Goal: Transaction & Acquisition: Purchase product/service

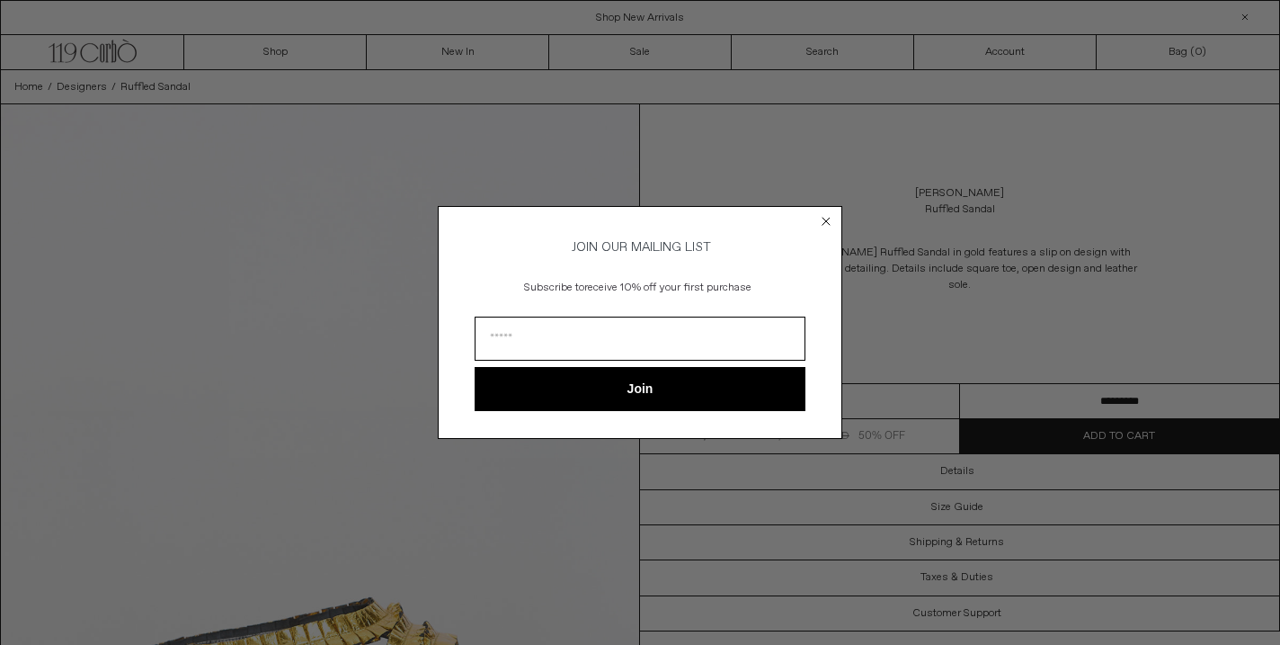
click at [823, 217] on circle "Close dialog" at bounding box center [826, 221] width 17 height 17
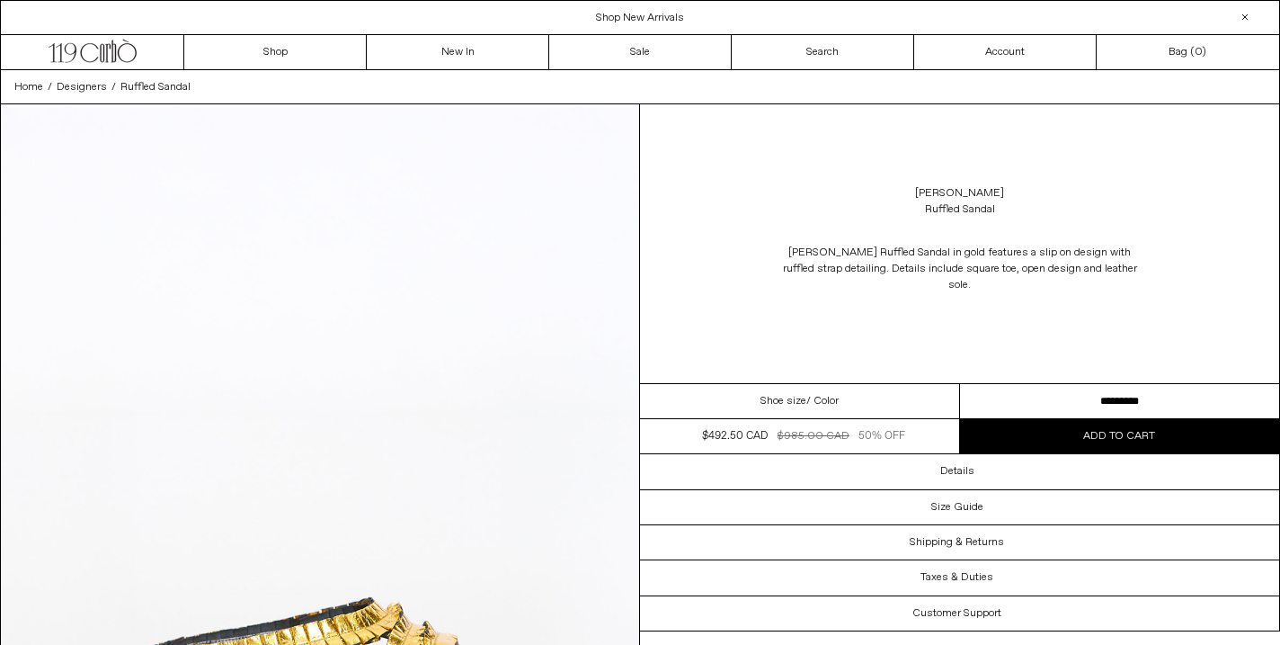
click at [1078, 399] on select "**********" at bounding box center [1120, 401] width 320 height 35
